Goal: Obtain resource: Download file/media

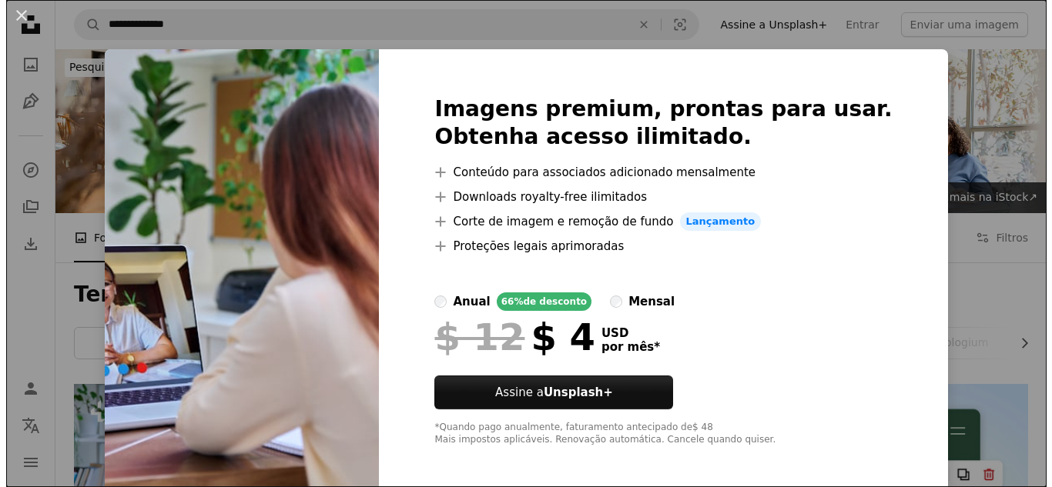
scroll to position [308, 0]
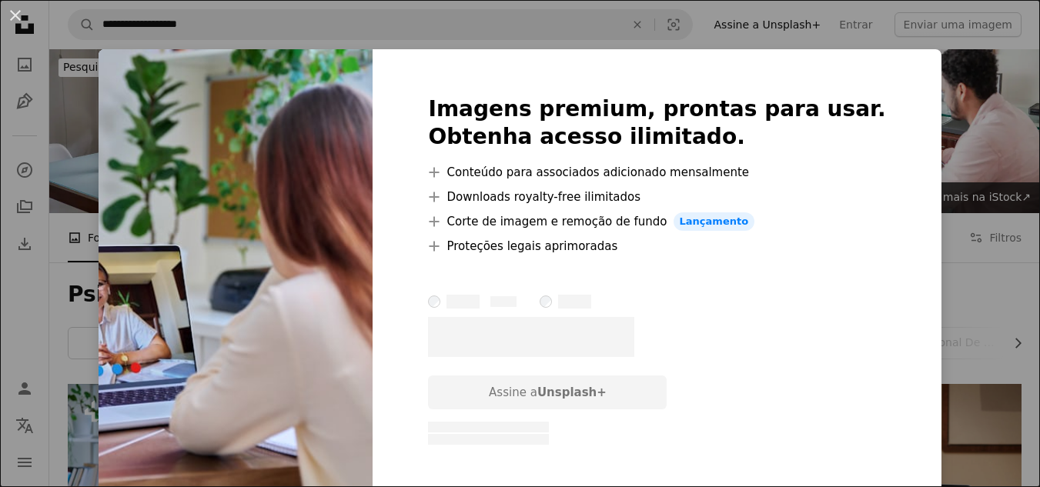
scroll to position [154, 0]
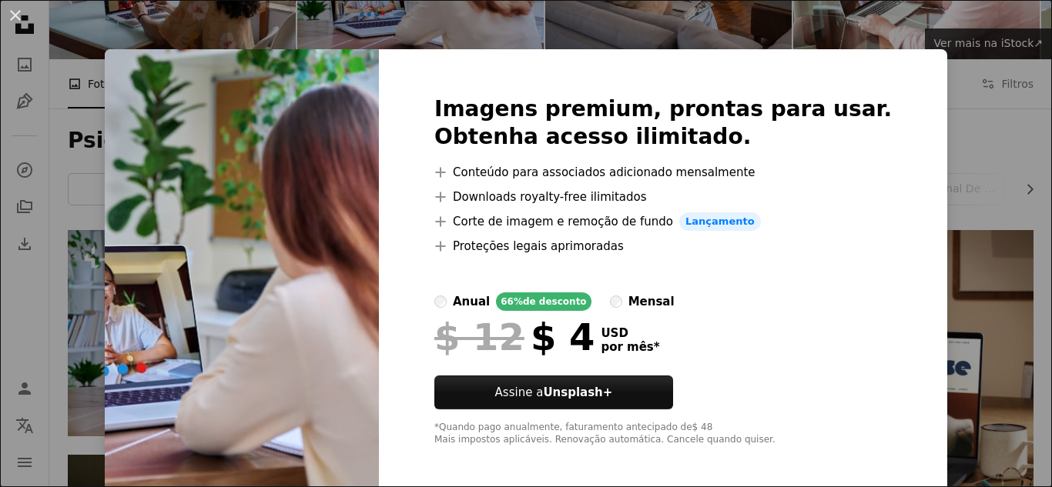
click at [929, 190] on div "An X shape Imagens premium, prontas para usar. Obtenha acesso ilimitado. A plus…" at bounding box center [526, 243] width 1052 height 487
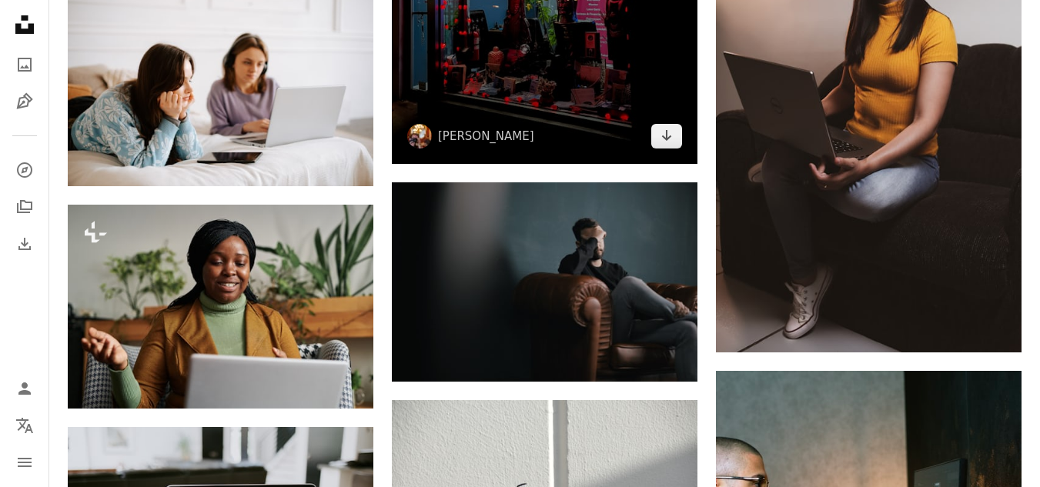
scroll to position [1540, 0]
